Goal: Information Seeking & Learning: Learn about a topic

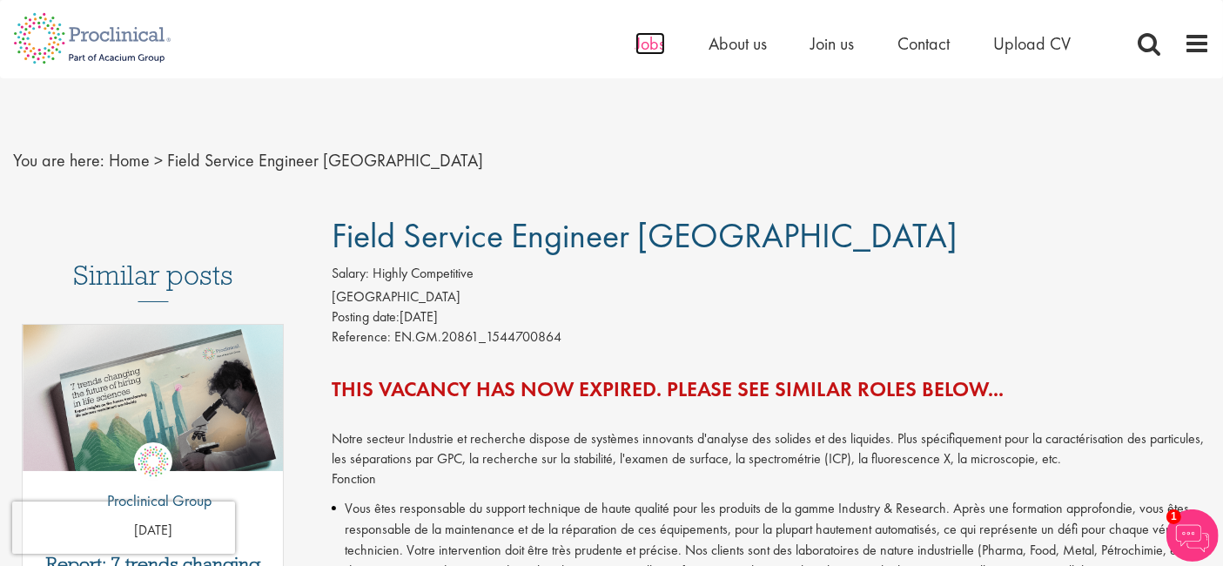
click at [652, 47] on span "Jobs" at bounding box center [651, 43] width 30 height 23
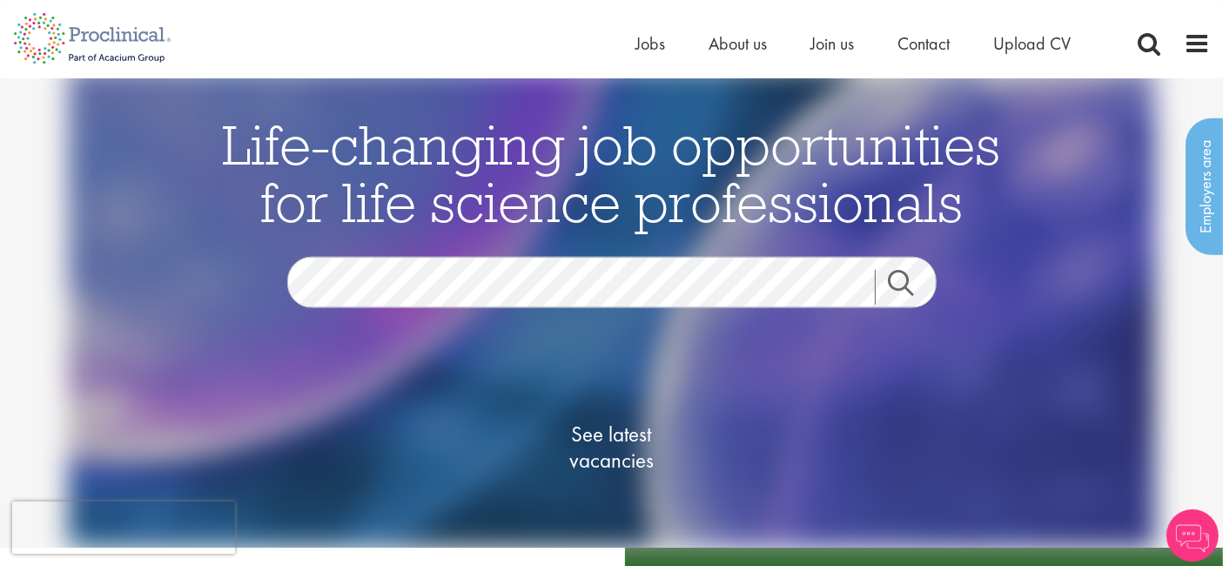
scroll to position [1, 0]
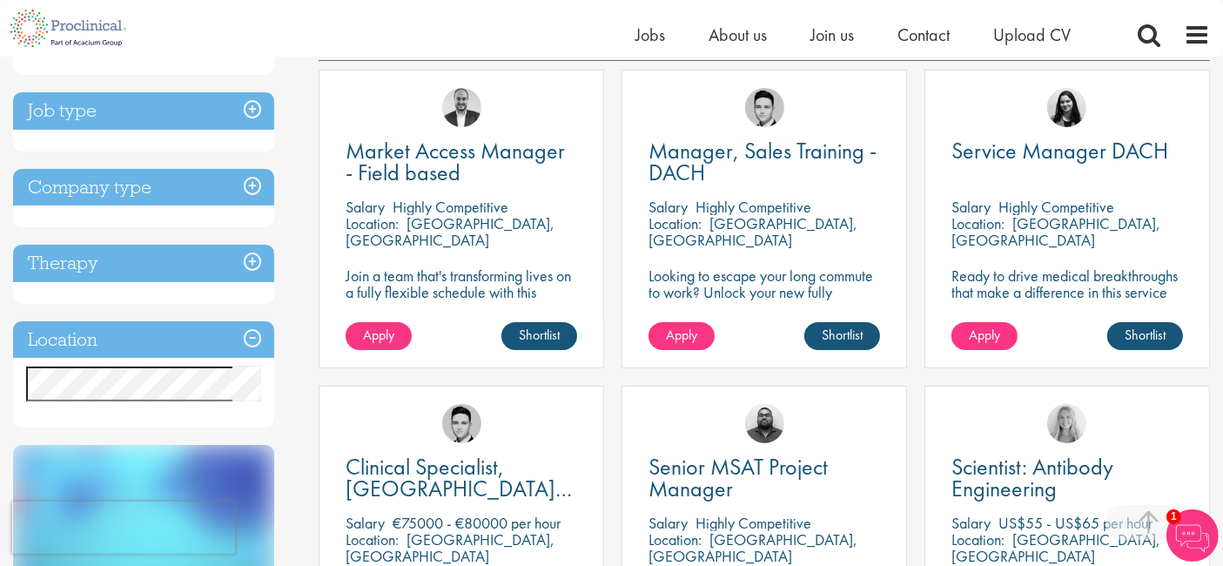
scroll to position [324, 0]
